Goal: Task Accomplishment & Management: Complete application form

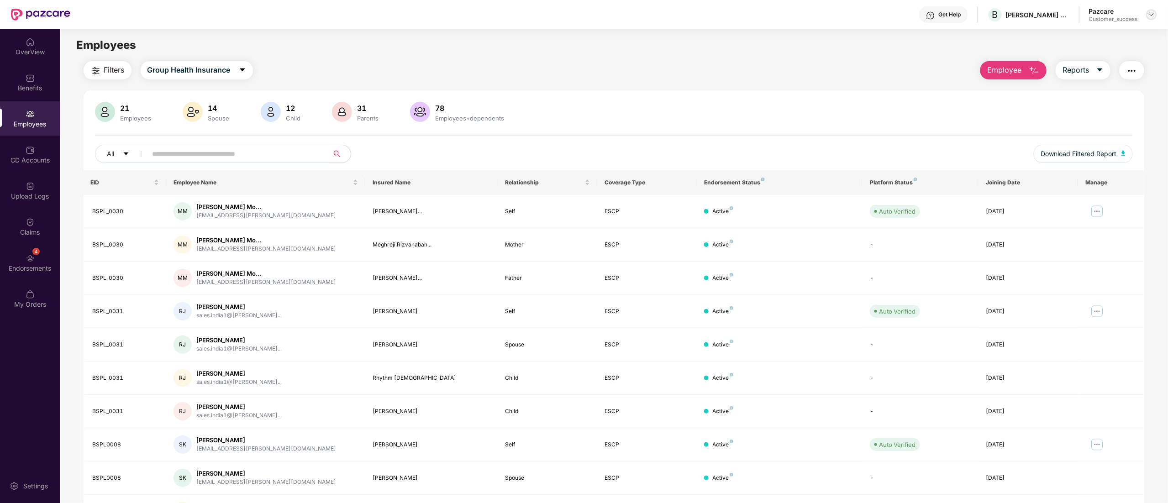
click at [1148, 18] on div at bounding box center [1152, 14] width 11 height 11
click at [1102, 31] on div "Switch to partner view" at bounding box center [1109, 36] width 119 height 18
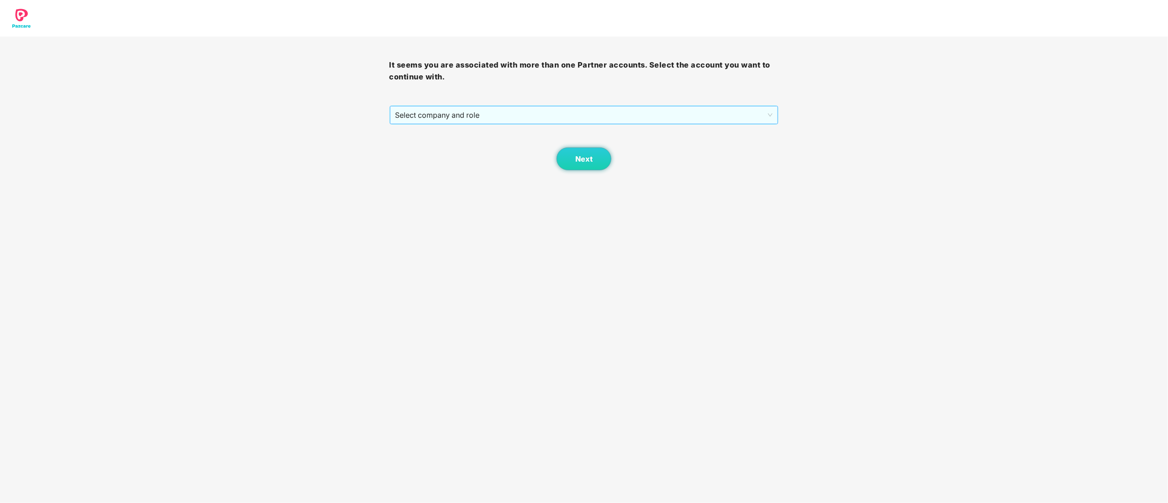
click at [405, 116] on span "Select company and role" at bounding box center [585, 114] width 378 height 17
click at [406, 147] on div "Pazcare - CUSTOMER_SUCCESS" at bounding box center [585, 148] width 379 height 10
click at [572, 160] on button "Next" at bounding box center [584, 159] width 55 height 23
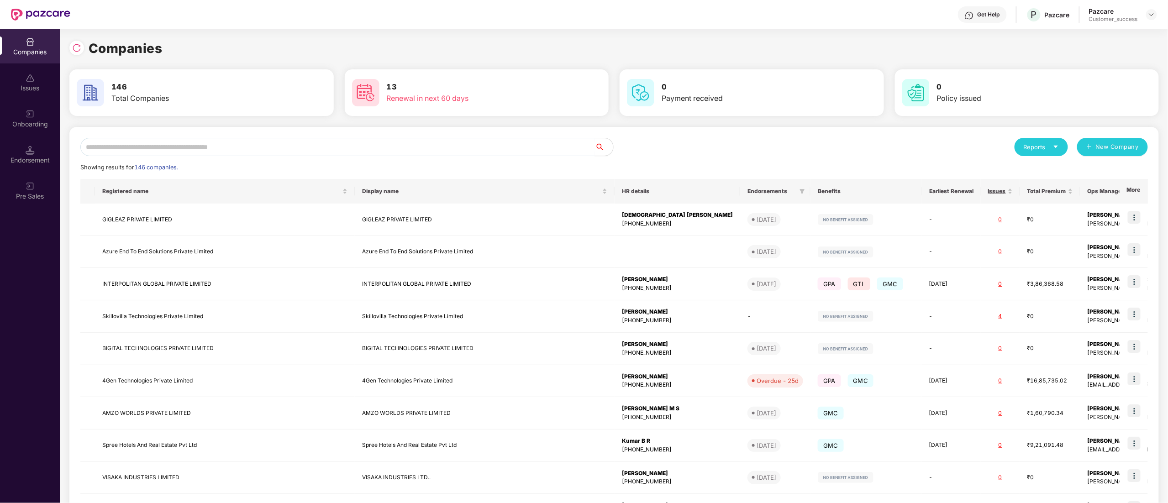
click at [112, 151] on input "text" at bounding box center [337, 147] width 515 height 18
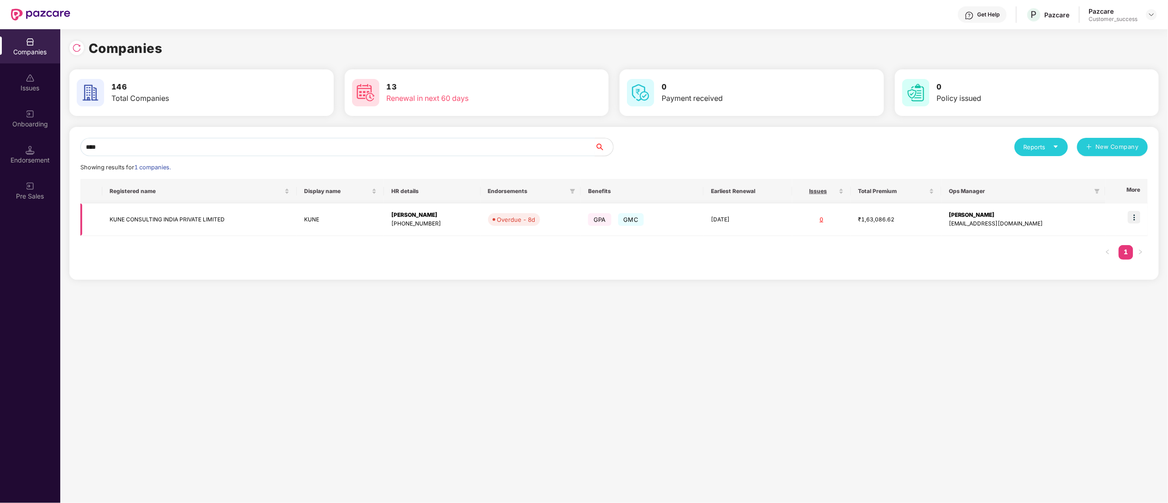
type input "****"
click at [144, 217] on td "KUNE CONSULTING INDIA PRIVATE LIMITED" at bounding box center [199, 220] width 195 height 32
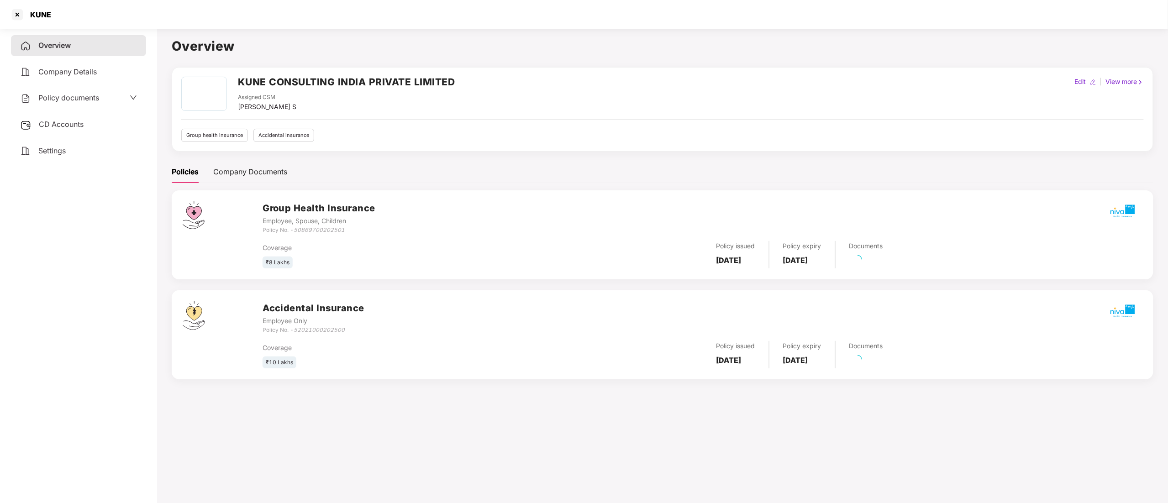
click at [60, 126] on span "CD Accounts" at bounding box center [61, 124] width 45 height 9
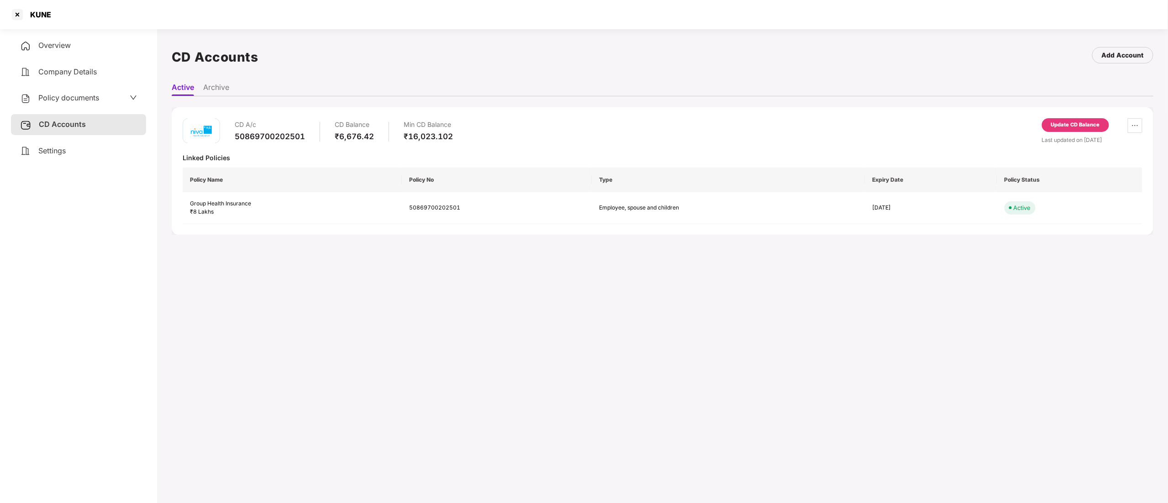
click at [50, 121] on span "CD Accounts" at bounding box center [62, 124] width 47 height 9
click at [55, 100] on span "Policy documents" at bounding box center [68, 97] width 61 height 9
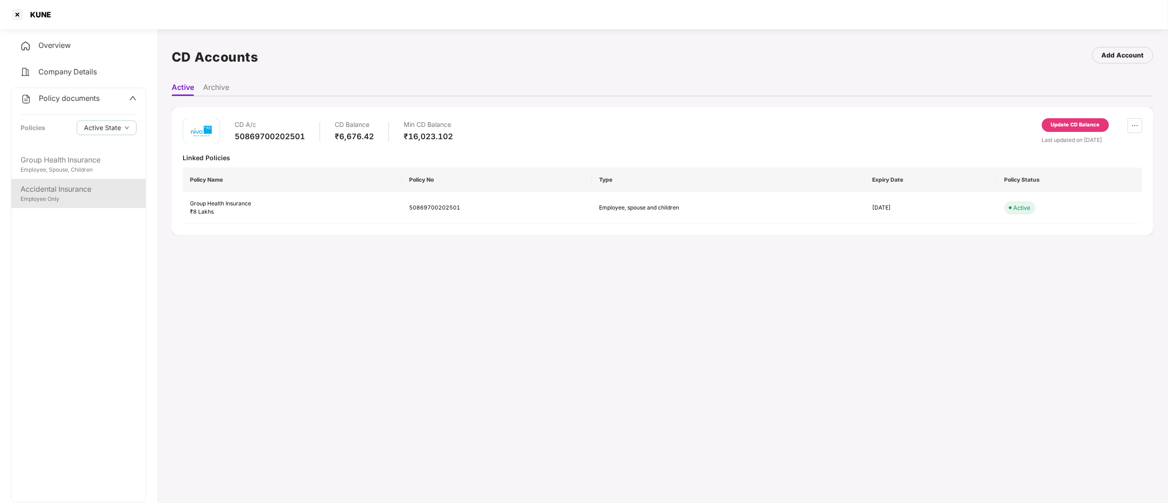
click at [57, 196] on div "Employee Only" at bounding box center [79, 199] width 116 height 9
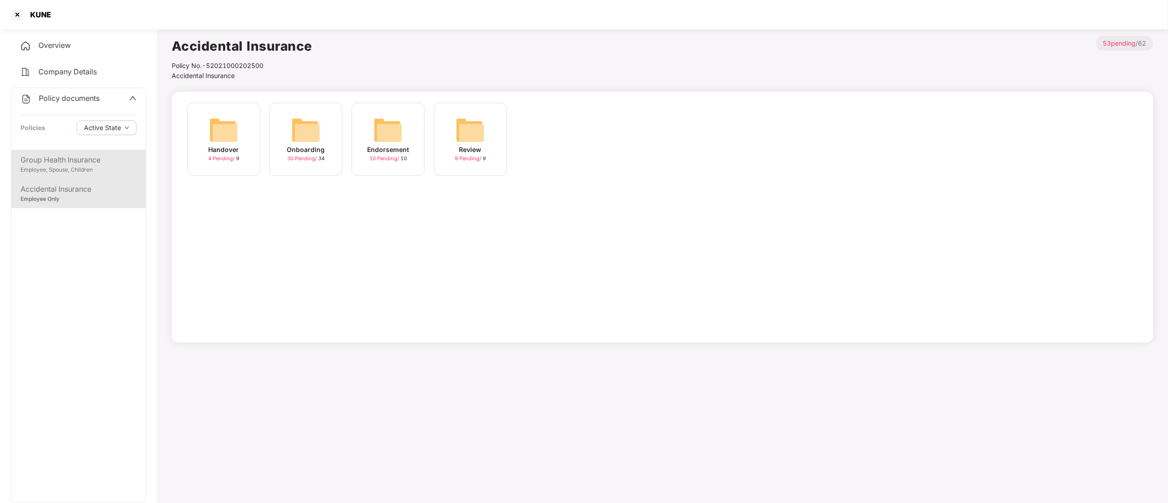
click at [59, 155] on div "Group Health Insurance" at bounding box center [79, 159] width 116 height 11
click at [63, 98] on span "Policy documents" at bounding box center [69, 98] width 61 height 9
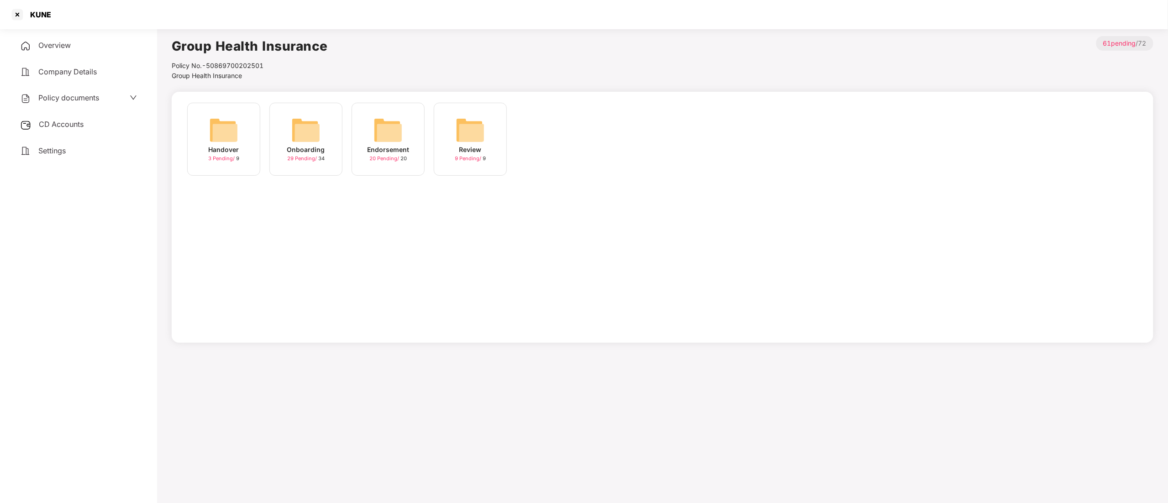
click at [63, 98] on span "Policy documents" at bounding box center [68, 97] width 61 height 9
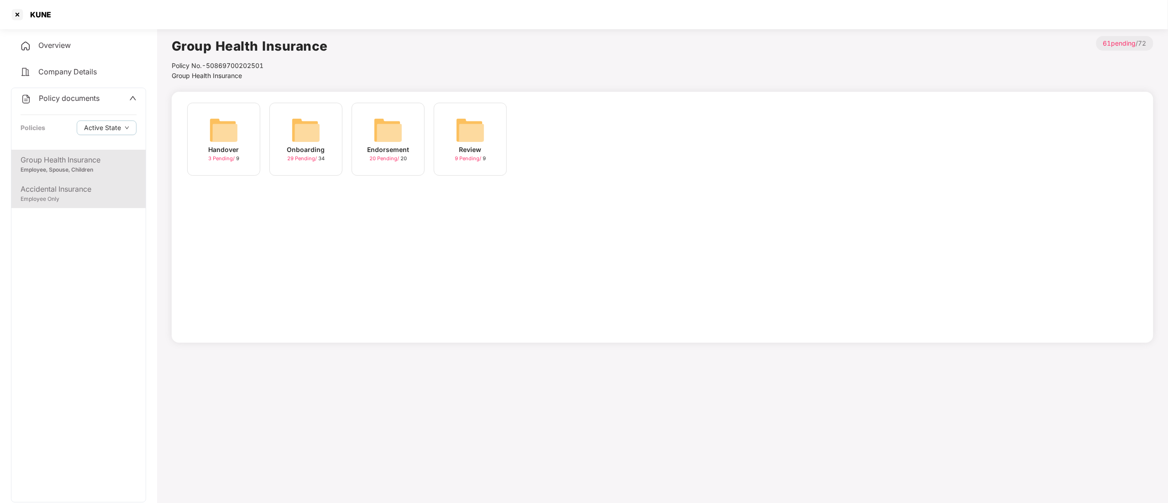
click at [64, 193] on div "Accidental Insurance" at bounding box center [79, 189] width 116 height 11
click at [66, 155] on div "Group Health Insurance" at bounding box center [79, 159] width 116 height 11
click at [64, 182] on div "Accidental Insurance Employee Only" at bounding box center [78, 193] width 134 height 29
click at [69, 101] on span "Policy documents" at bounding box center [69, 98] width 61 height 9
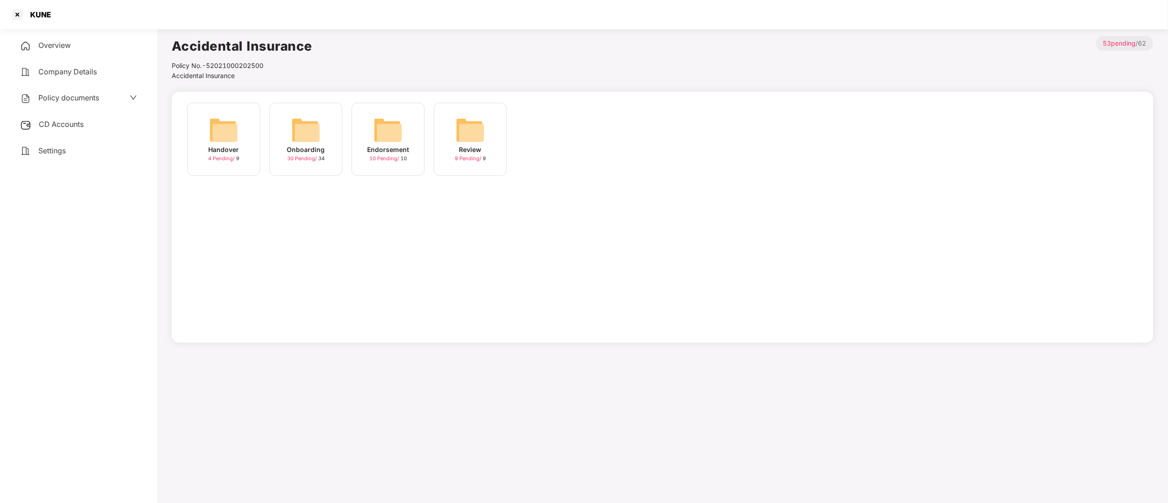
click at [64, 120] on span "CD Accounts" at bounding box center [61, 124] width 45 height 9
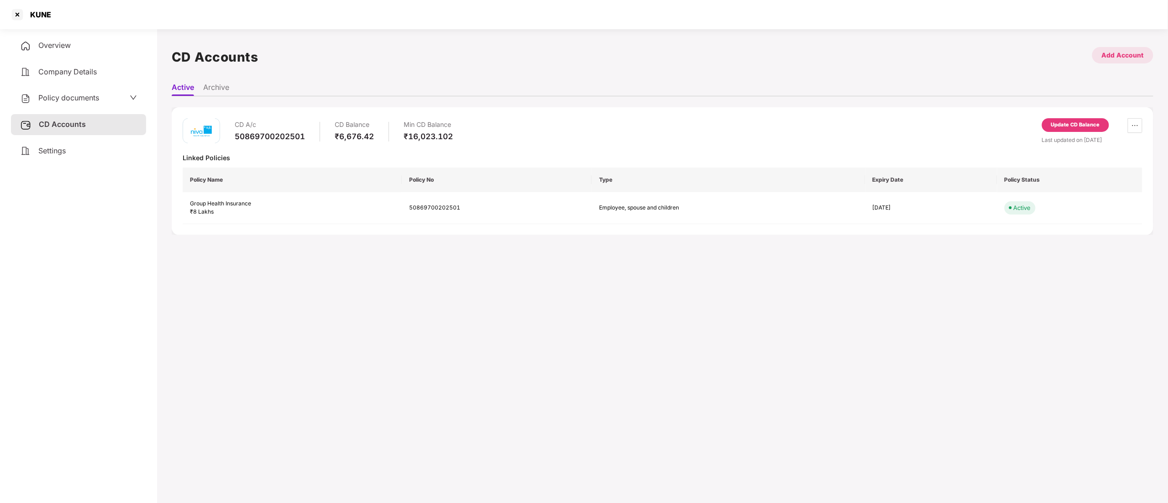
click at [1110, 48] on div "Add Account" at bounding box center [1123, 55] width 61 height 16
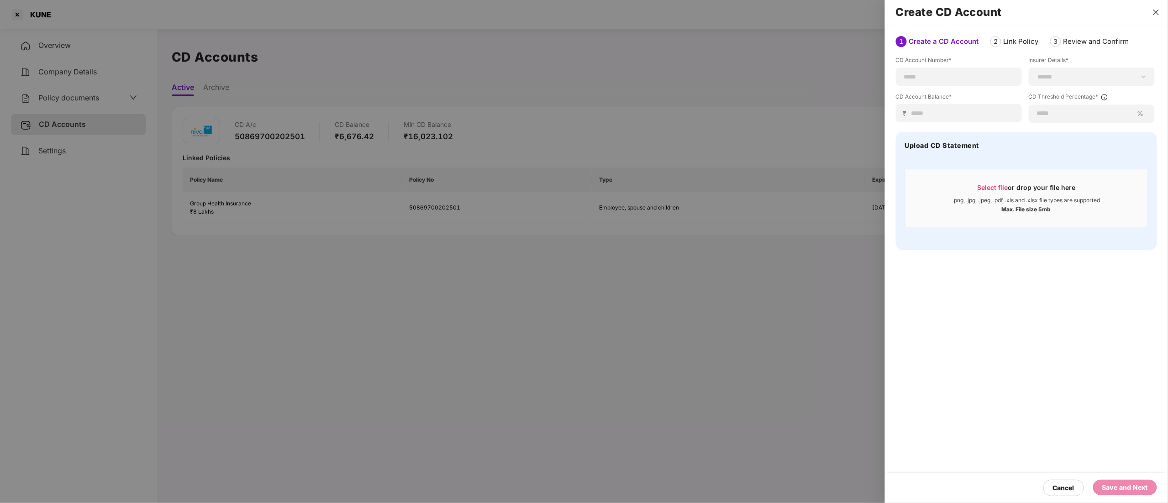
click at [1154, 12] on icon "close" at bounding box center [1156, 12] width 7 height 7
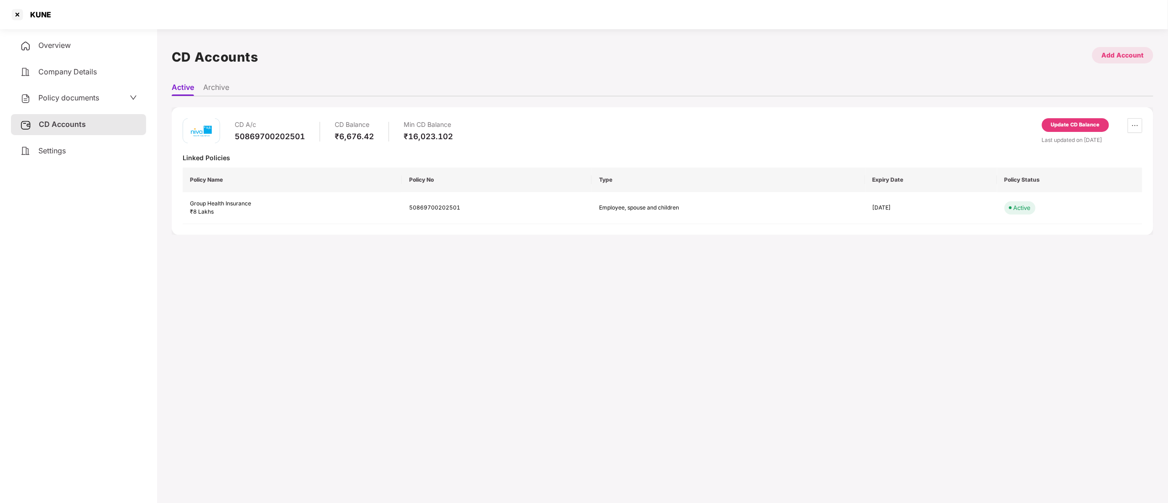
click at [1124, 54] on div "Add Account" at bounding box center [1123, 55] width 42 height 10
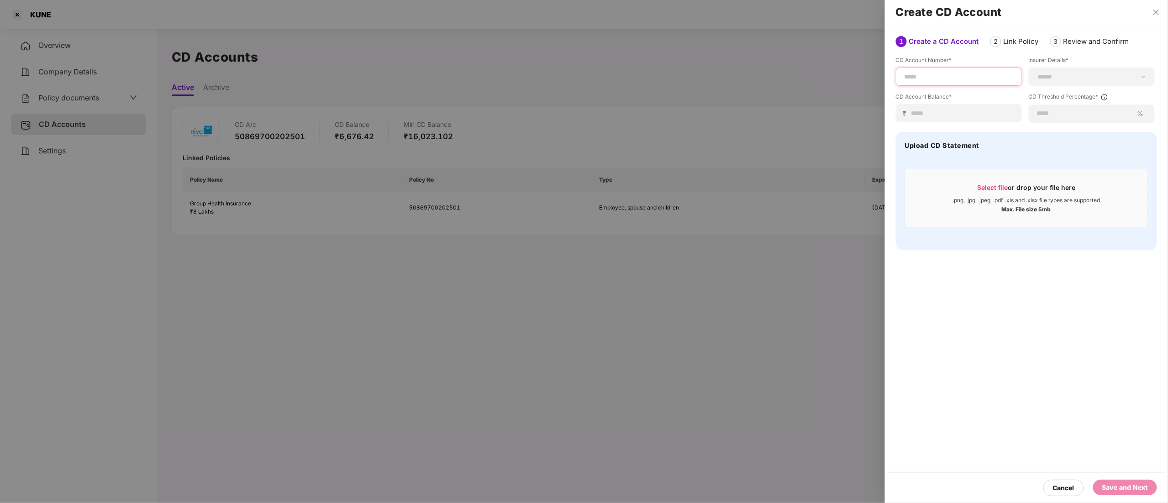
click at [949, 78] on input at bounding box center [959, 77] width 111 height 10
paste input "**********"
type input "**********"
click at [1081, 73] on select "**********" at bounding box center [1092, 76] width 111 height 7
select select "******"
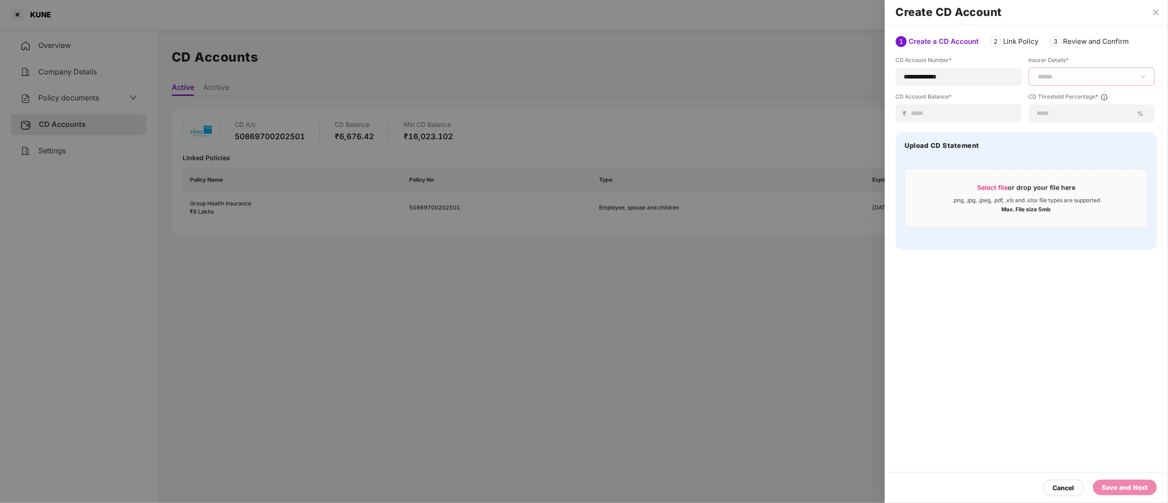
click at [1037, 73] on select "**********" at bounding box center [1092, 76] width 111 height 7
click at [917, 106] on div "₹" at bounding box center [959, 113] width 126 height 18
click at [915, 118] on input at bounding box center [962, 114] width 103 height 10
type input "*"
click at [1056, 111] on input at bounding box center [1085, 114] width 97 height 10
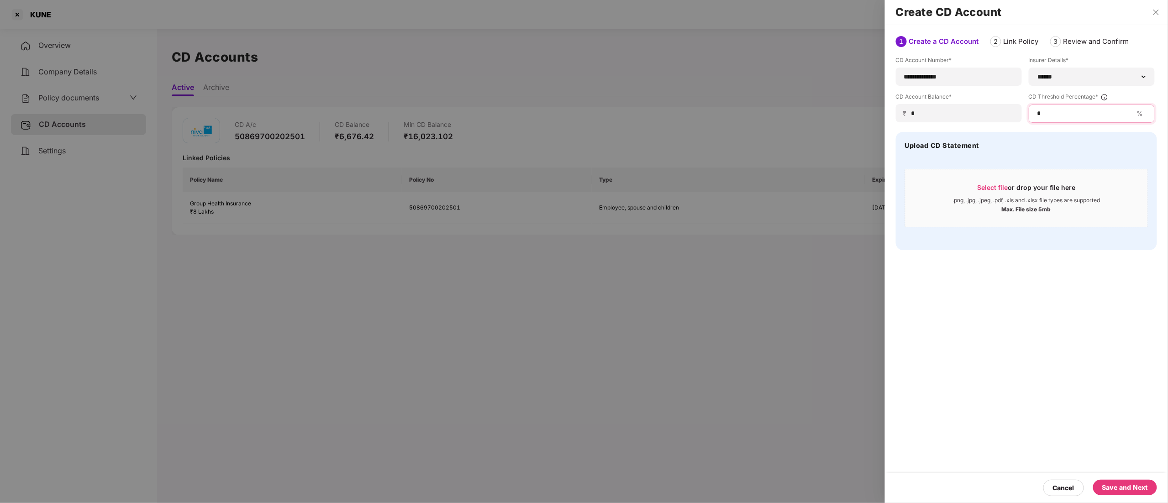
type input "*"
click at [1142, 487] on div "Save and Next" at bounding box center [1126, 488] width 46 height 10
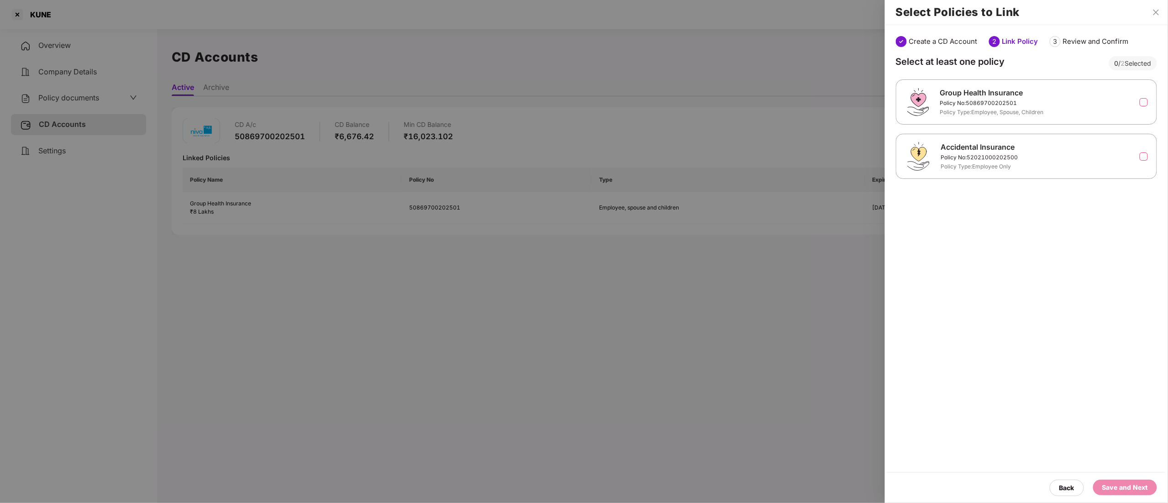
click at [1141, 154] on label at bounding box center [1144, 157] width 8 height 8
click at [1121, 489] on div "Save and Next" at bounding box center [1126, 488] width 46 height 10
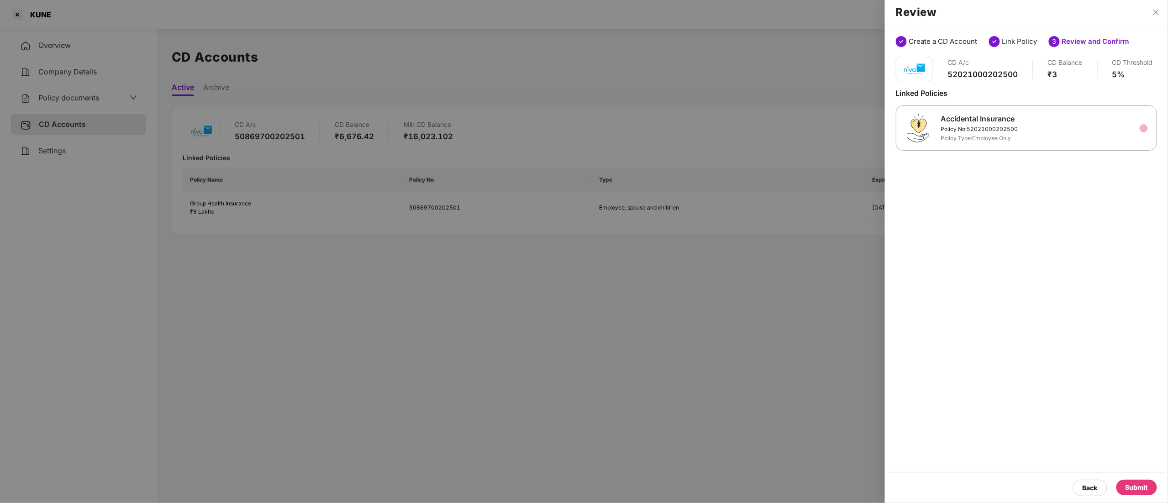
click at [1138, 486] on div "Submit" at bounding box center [1137, 488] width 22 height 10
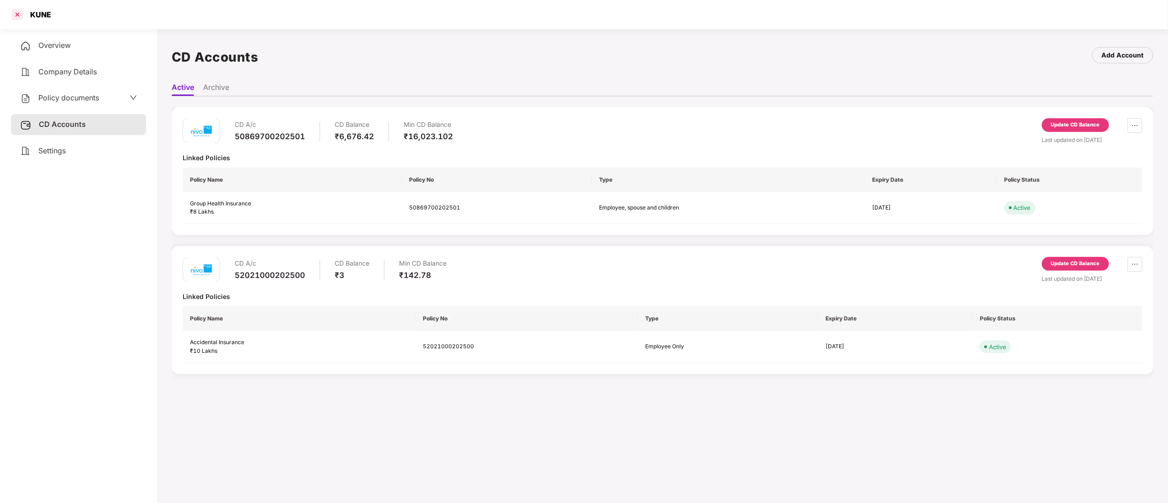
click at [15, 13] on div at bounding box center [17, 14] width 15 height 15
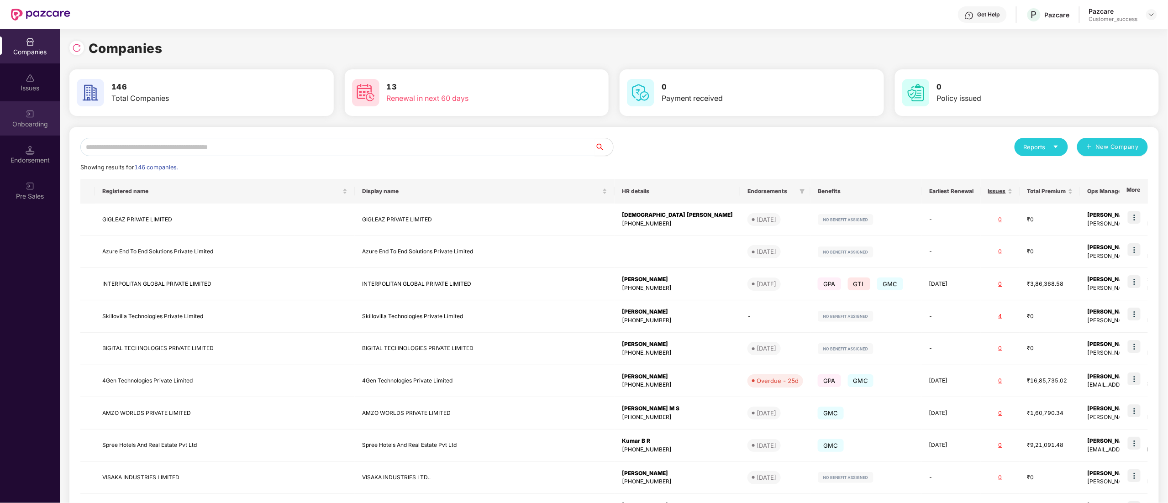
click at [21, 127] on div "Onboarding" at bounding box center [30, 124] width 60 height 9
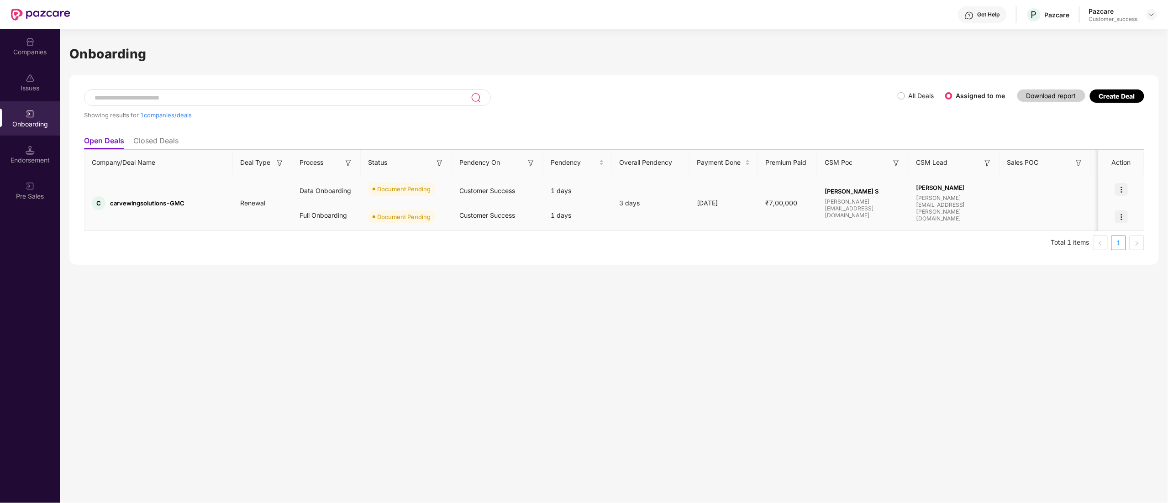
click at [1128, 190] on img at bounding box center [1121, 189] width 13 height 13
click at [1086, 218] on li "Upload Documents" at bounding box center [1080, 212] width 98 height 19
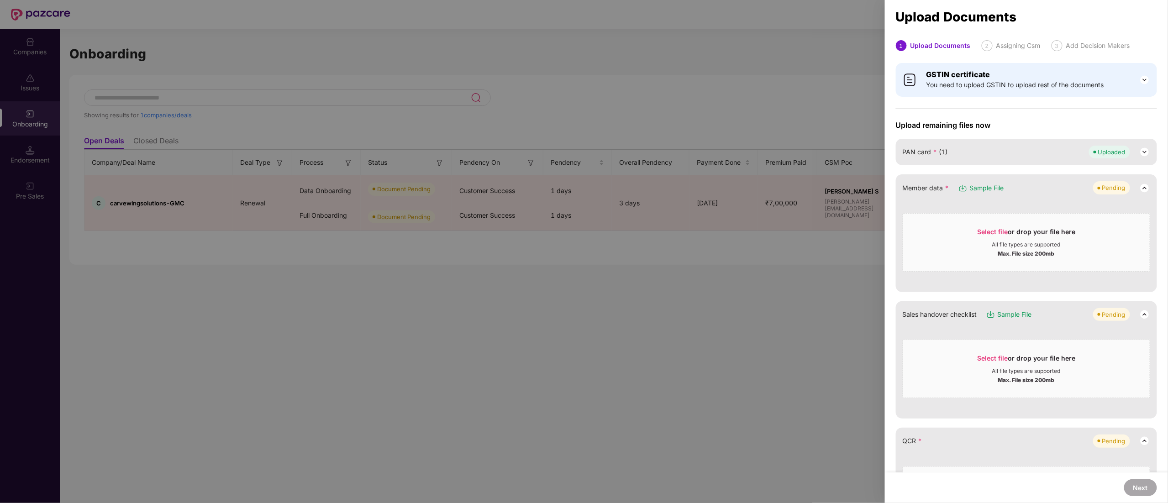
click at [986, 184] on span "Sample File" at bounding box center [987, 188] width 34 height 10
click at [1009, 237] on div "Select file or drop your file here" at bounding box center [1027, 234] width 98 height 14
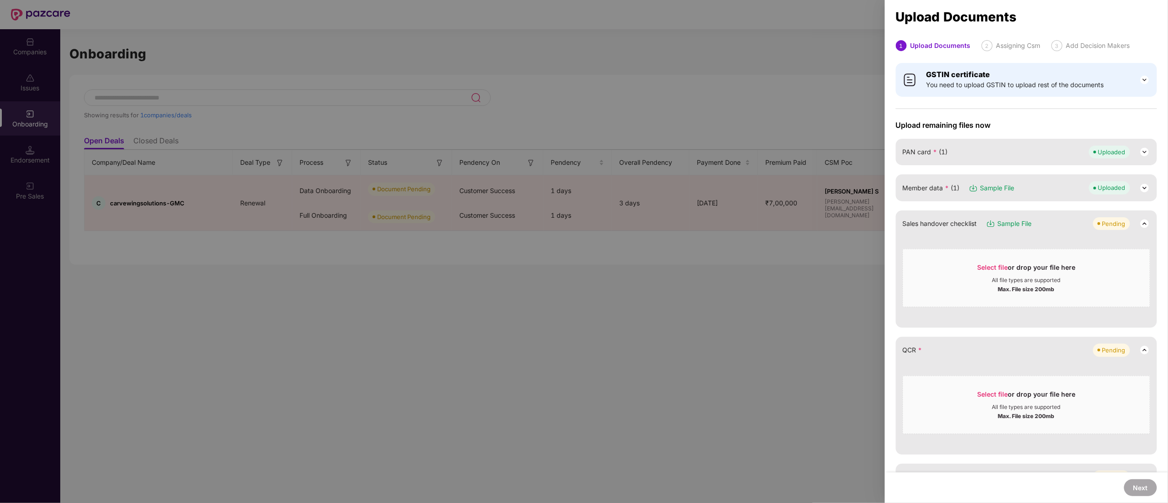
click at [1128, 316] on div "Sales handover checklist Sample File Pending Select file or drop your file here…" at bounding box center [1026, 269] width 261 height 117
click at [1142, 187] on img at bounding box center [1145, 188] width 11 height 11
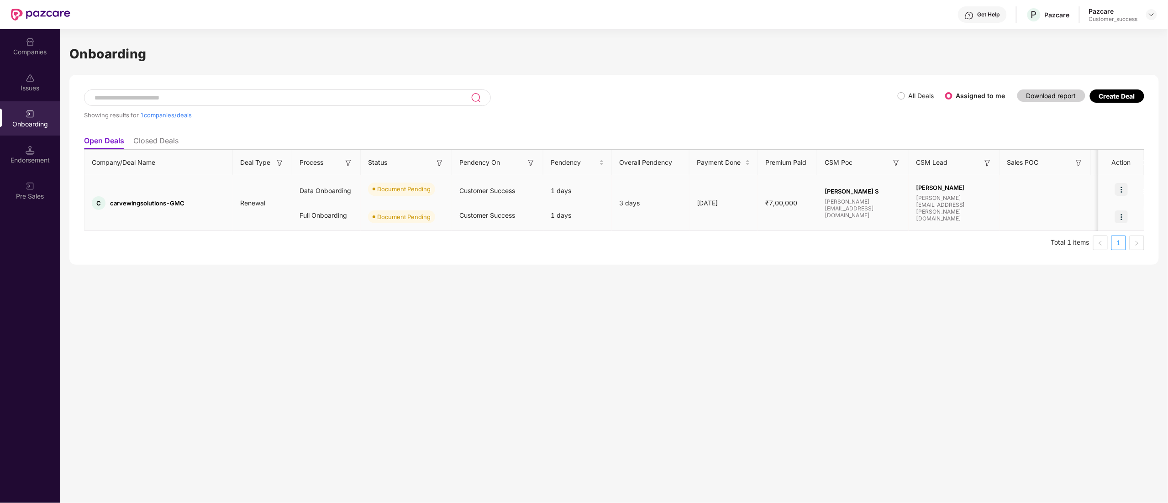
click at [1124, 190] on img at bounding box center [1121, 189] width 13 height 13
click at [1088, 211] on span "Upload Documents" at bounding box center [1079, 213] width 75 height 10
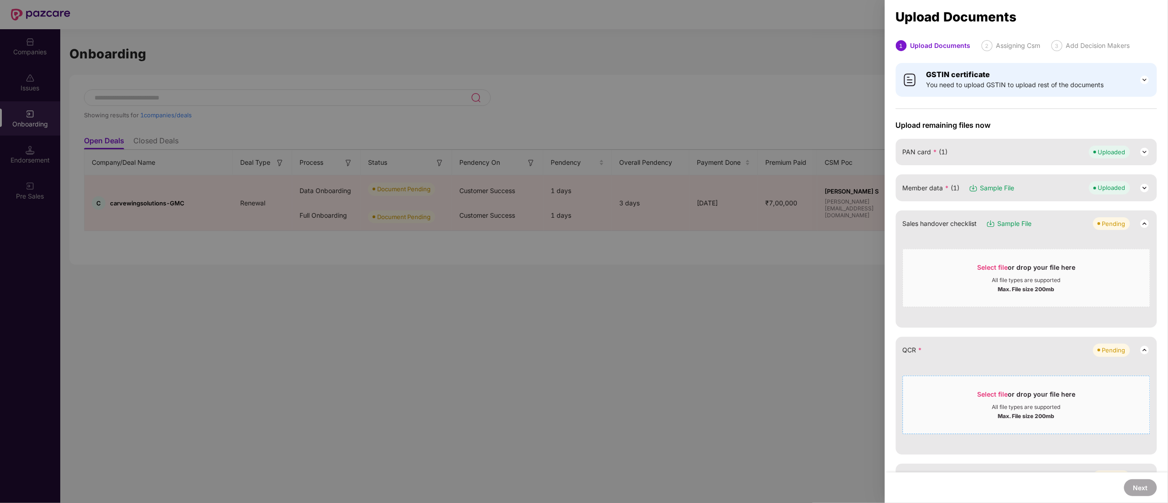
click at [1009, 403] on div "Select file or drop your file here" at bounding box center [1027, 397] width 98 height 14
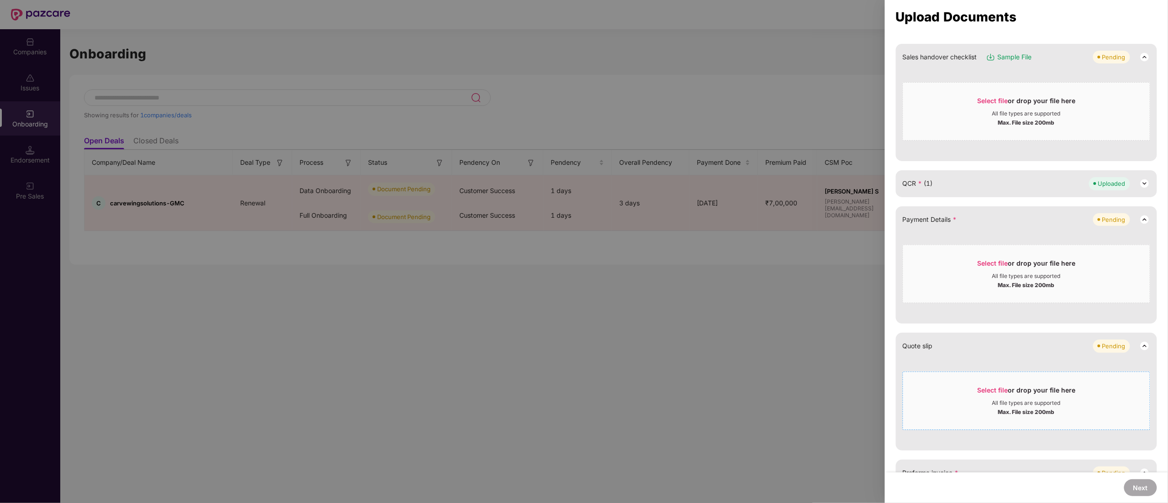
scroll to position [183, 0]
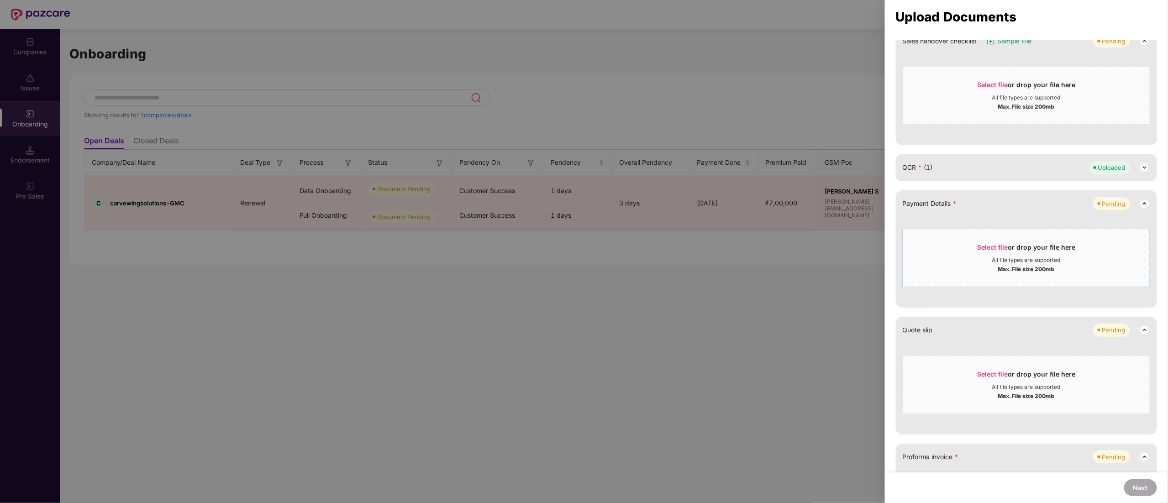
click at [1020, 254] on div "Select file or drop your file here" at bounding box center [1027, 250] width 98 height 14
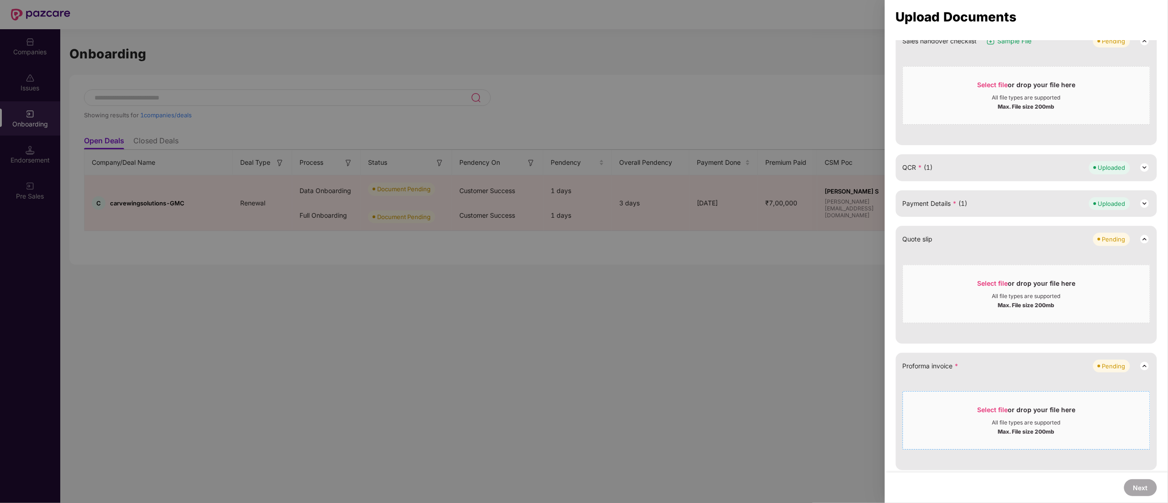
click at [1004, 404] on span "Select file or drop your file here All file types are supported Max. File size …" at bounding box center [1027, 421] width 247 height 44
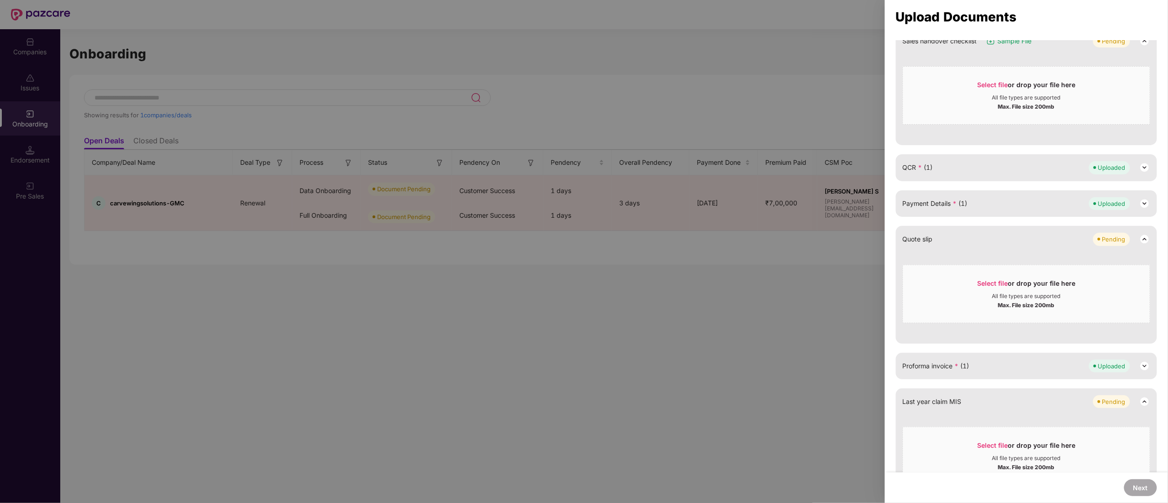
click at [1142, 367] on img at bounding box center [1145, 366] width 11 height 11
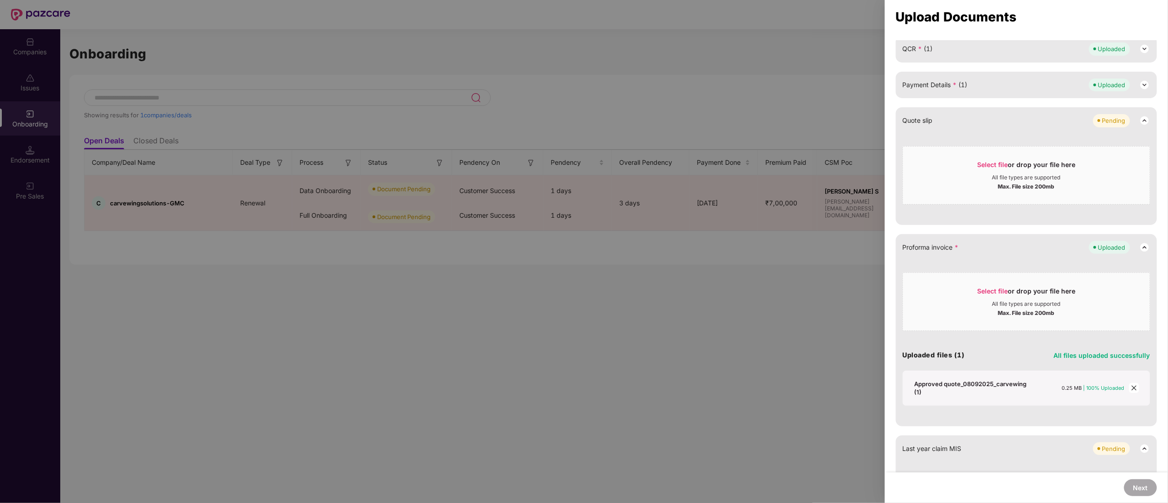
scroll to position [365, 0]
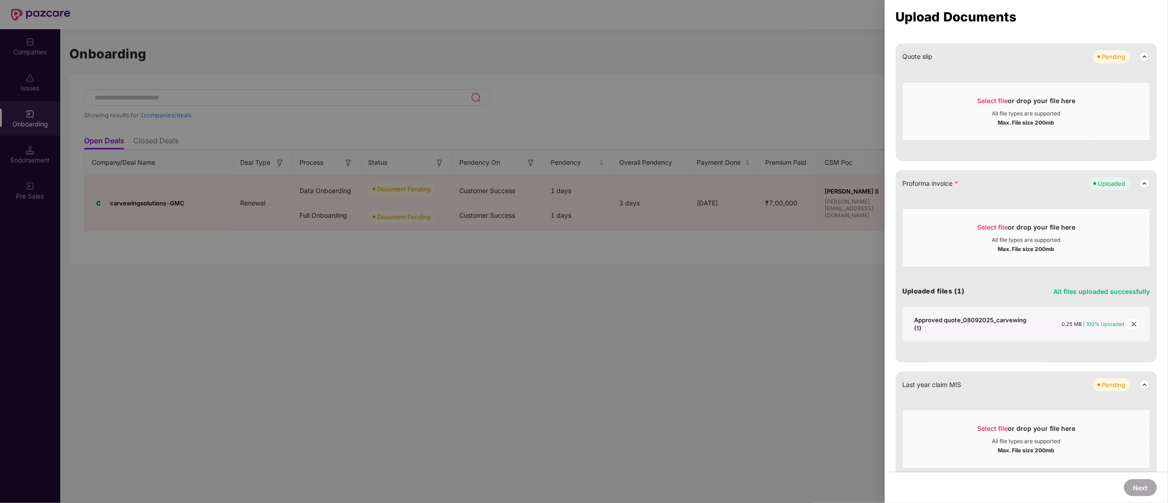
click at [1133, 328] on span "close" at bounding box center [1135, 324] width 10 height 10
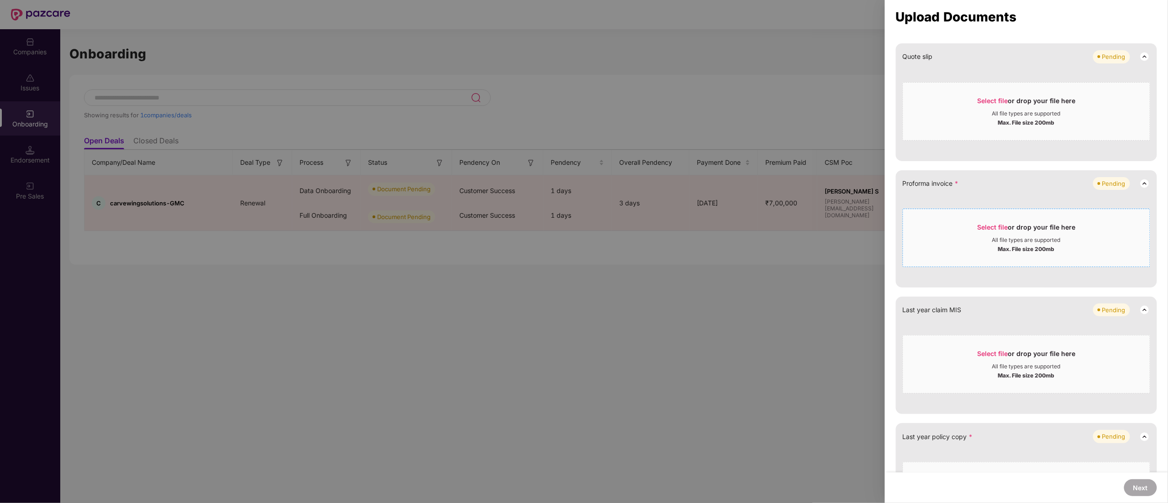
click at [1033, 246] on div "Max. File size 200mb" at bounding box center [1027, 248] width 57 height 9
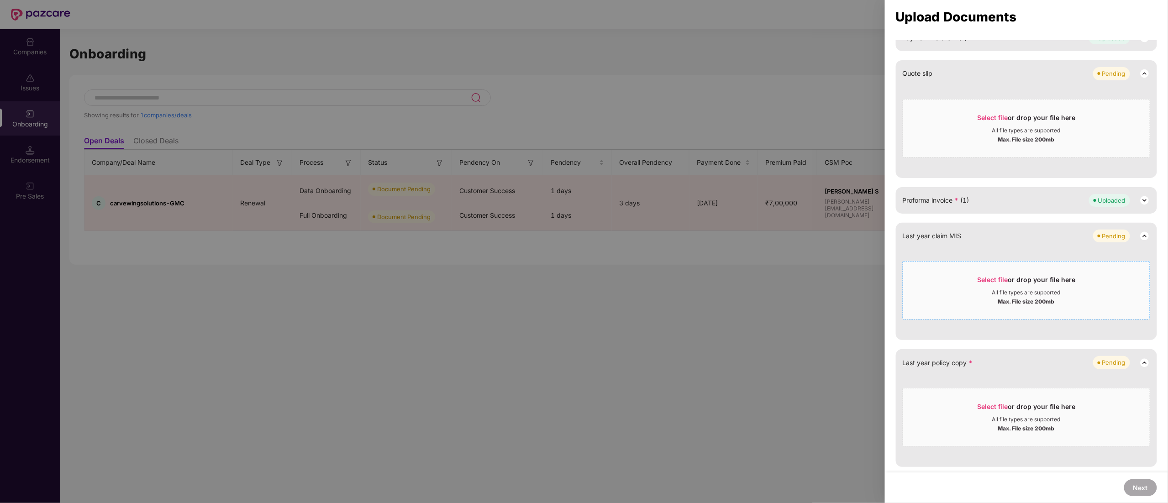
scroll to position [349, 0]
click at [1011, 407] on div "Select file or drop your file here" at bounding box center [1027, 409] width 98 height 14
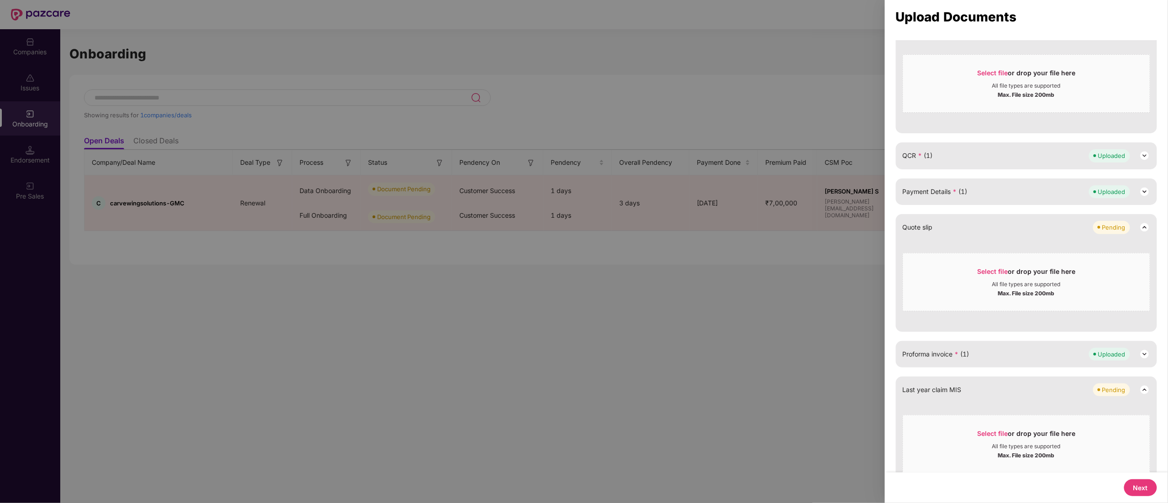
scroll to position [167, 0]
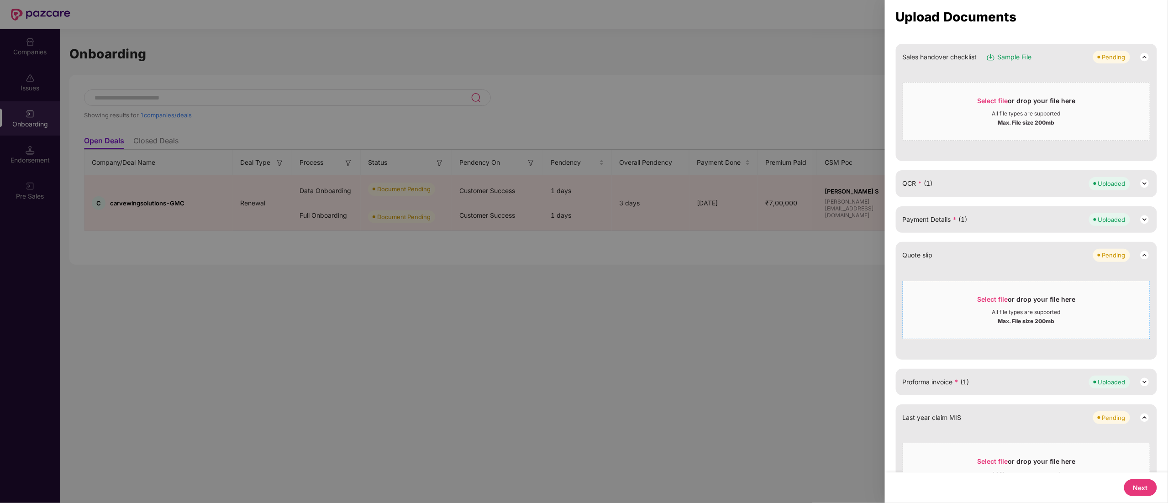
click at [1010, 317] on div "Max. File size 200mb" at bounding box center [1027, 320] width 57 height 9
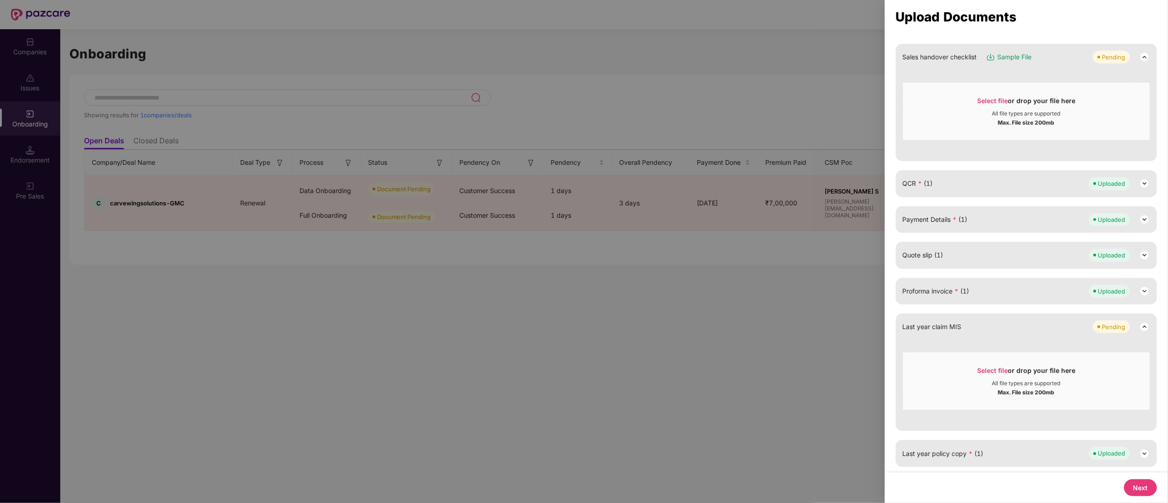
click at [1142, 484] on button "Next" at bounding box center [1141, 488] width 33 height 17
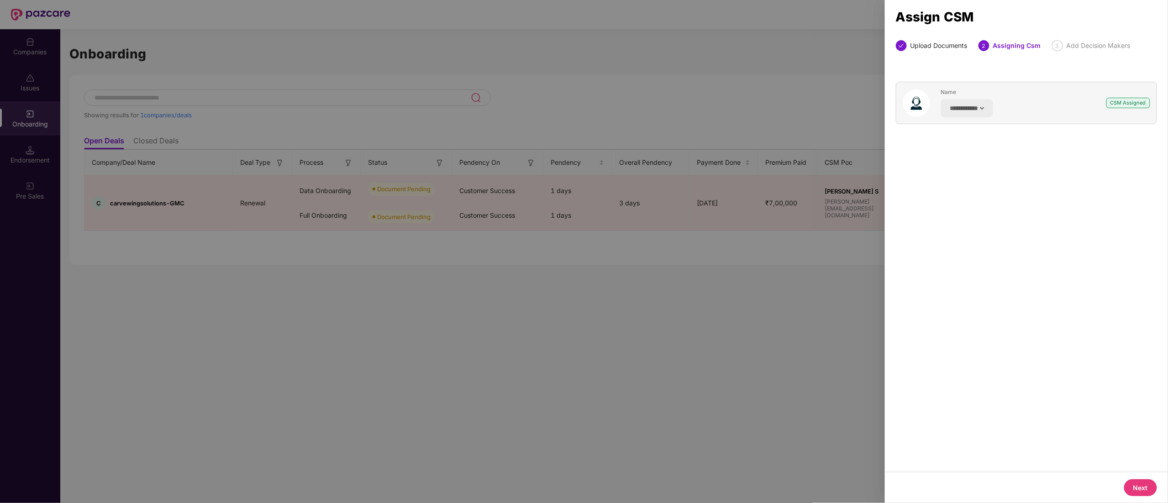
scroll to position [0, 0]
click at [1142, 485] on button "Next" at bounding box center [1141, 488] width 33 height 17
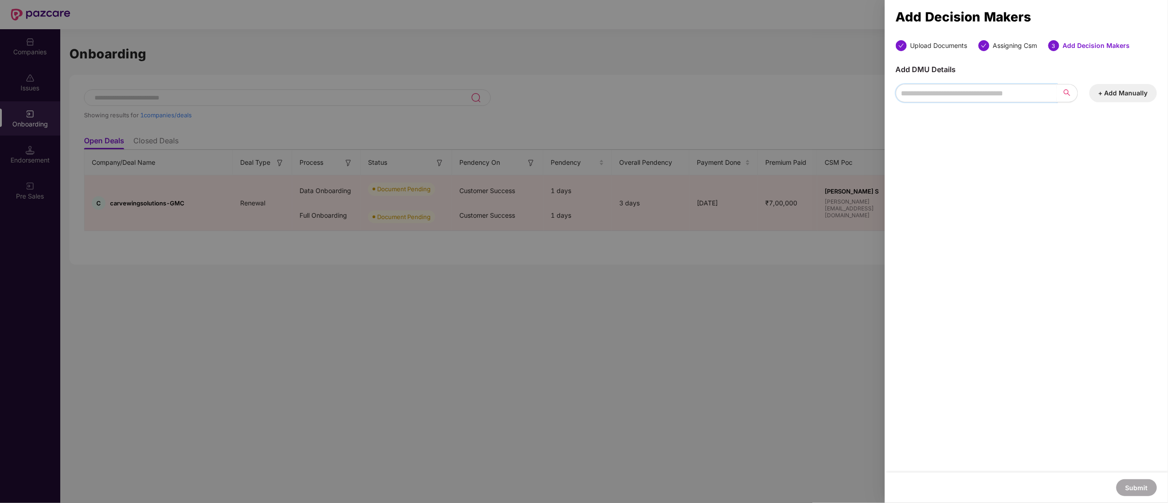
click at [917, 92] on input "search" at bounding box center [976, 93] width 161 height 18
type input "*"
click at [942, 109] on span "Minaxi Priya Sah" at bounding box center [984, 111] width 118 height 9
type input "***"
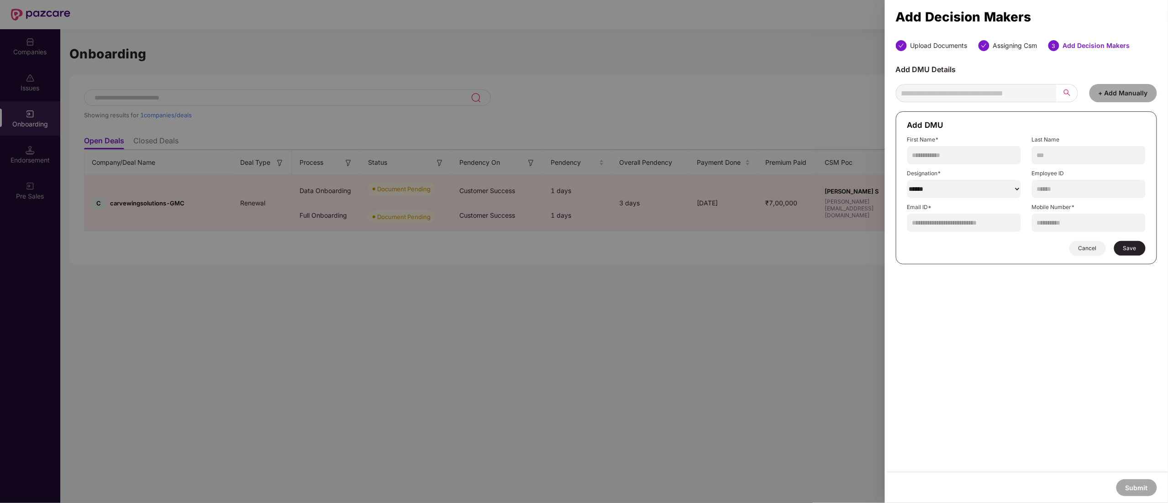
click at [1130, 250] on span "Save" at bounding box center [1130, 248] width 13 height 7
click at [955, 181] on select "******" at bounding box center [965, 189] width 114 height 18
select select "**********"
click at [908, 181] on select "******" at bounding box center [965, 189] width 114 height 18
click at [1134, 255] on button "Save" at bounding box center [1131, 248] width 32 height 15
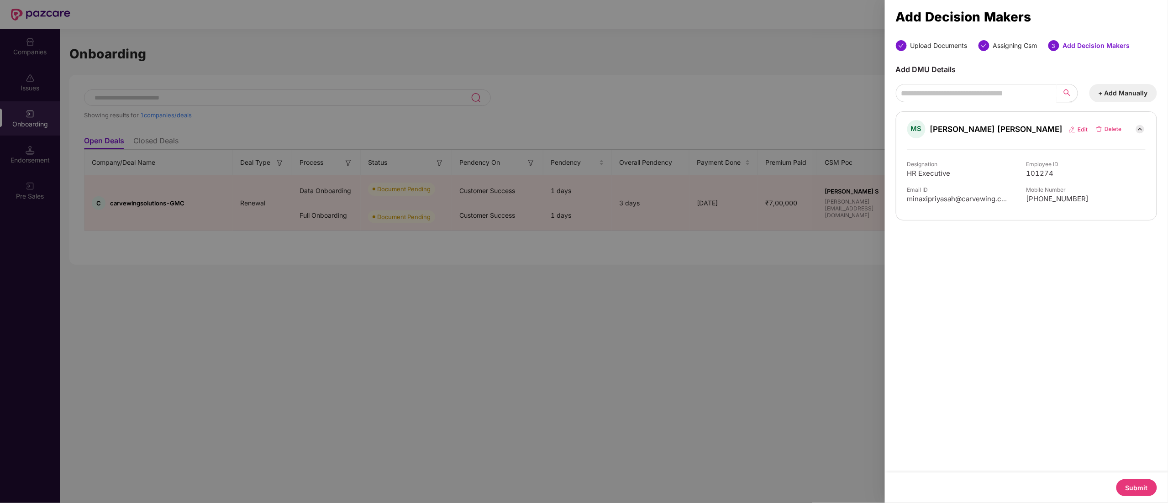
click at [1143, 482] on button "Submit" at bounding box center [1137, 488] width 41 height 17
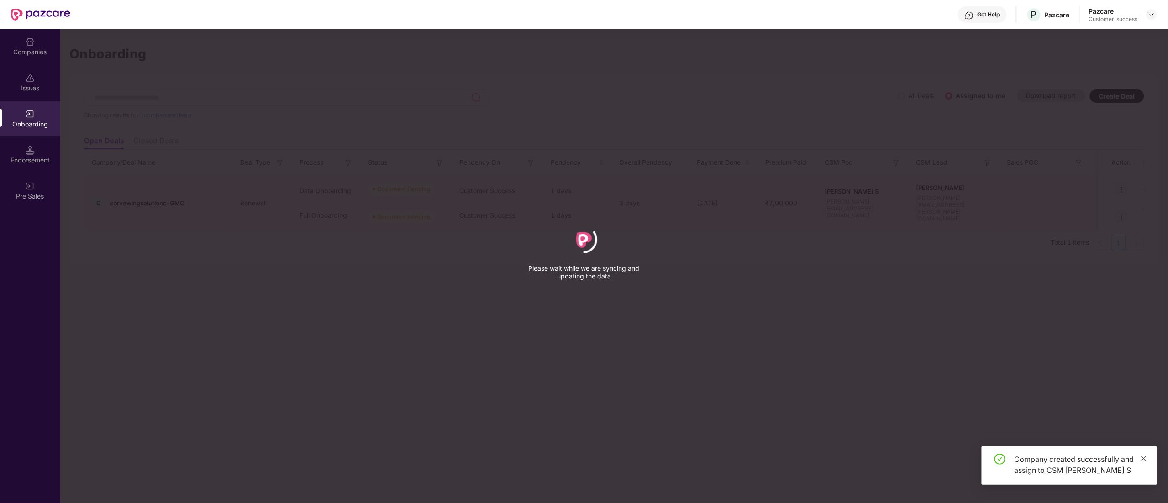
click at [1145, 457] on icon "close" at bounding box center [1144, 459] width 6 height 6
